Goal: Task Accomplishment & Management: Use online tool/utility

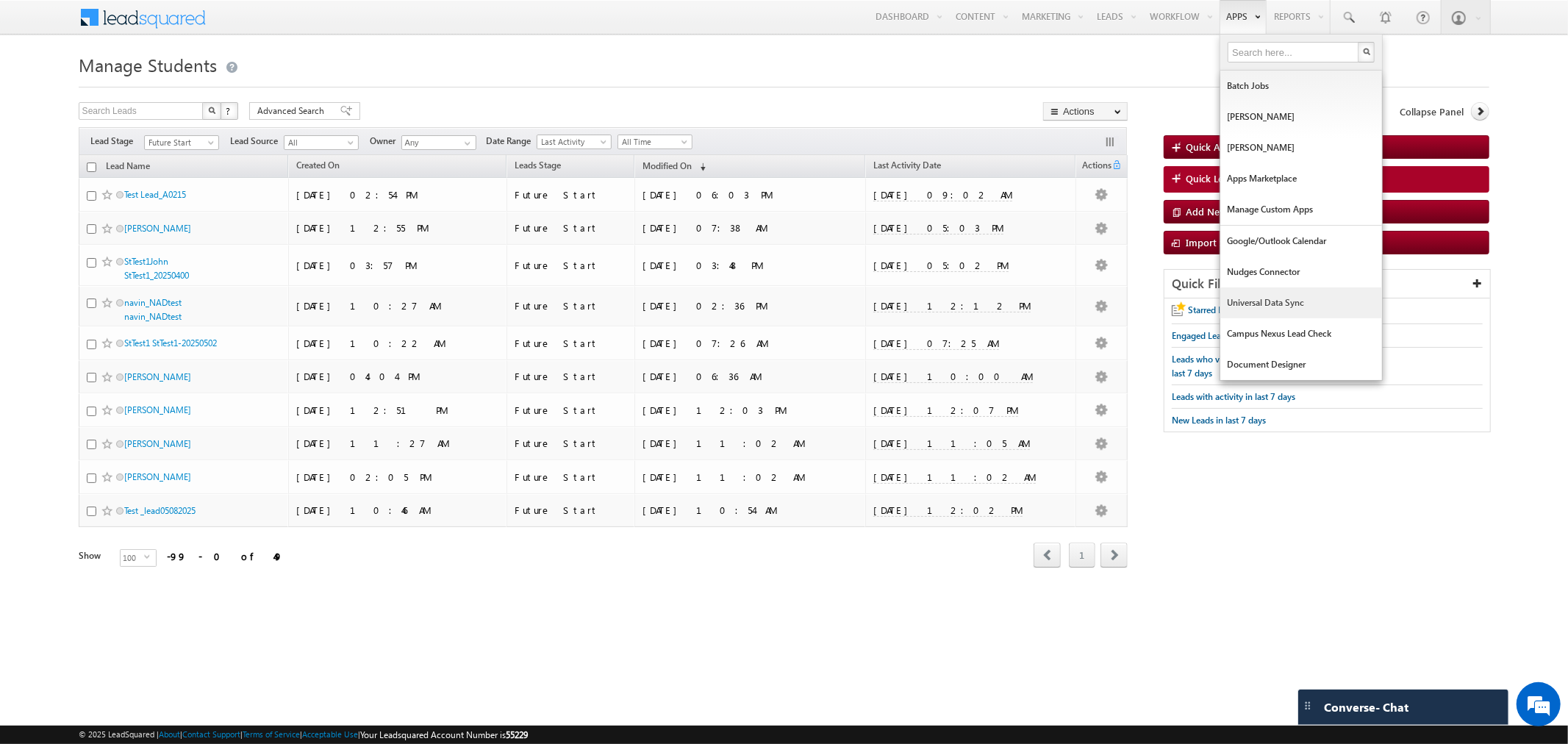
click at [1276, 296] on link "Universal Data Sync" at bounding box center [1301, 304] width 162 height 31
